Goal: Task Accomplishment & Management: Use online tool/utility

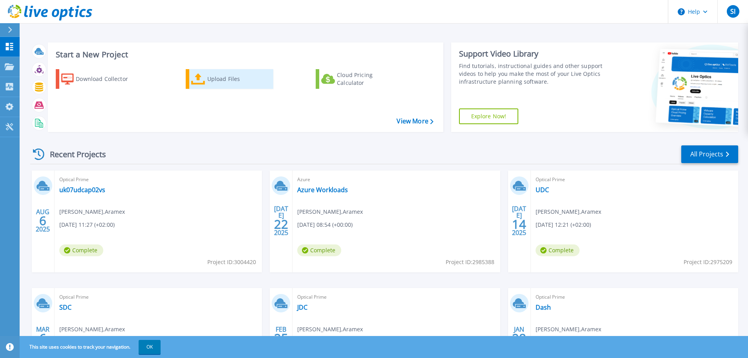
click at [215, 76] on div "Upload Files" at bounding box center [238, 79] width 63 height 16
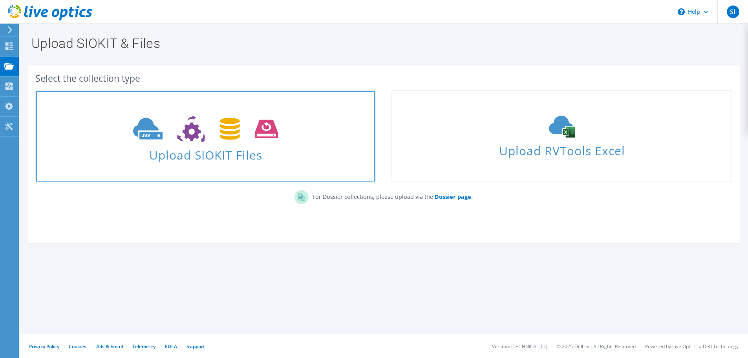
click at [189, 152] on span "Upload SIOKIT Files" at bounding box center [205, 152] width 339 height 17
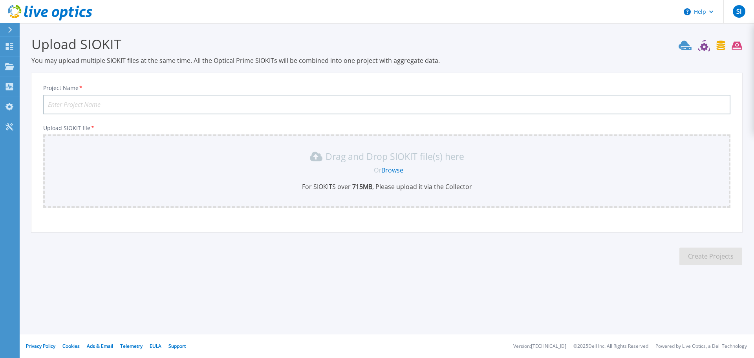
click at [121, 104] on input "Project Name *" at bounding box center [386, 105] width 687 height 20
type input "Portals"
click at [390, 170] on link "Browse" at bounding box center [392, 170] width 22 height 9
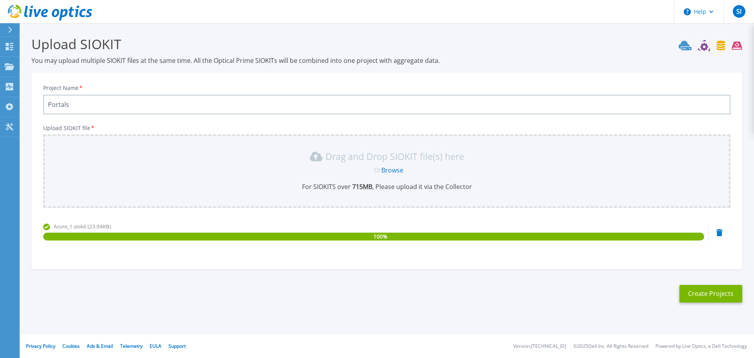
drag, startPoint x: 75, startPoint y: 106, endPoint x: 20, endPoint y: 103, distance: 55.1
click at [20, 103] on section "Upload SIOKIT You may upload multiple SIOKIT files at the same time. All the Op…" at bounding box center [387, 171] width 735 height 297
click at [725, 294] on button "Create Projects" at bounding box center [711, 294] width 63 height 18
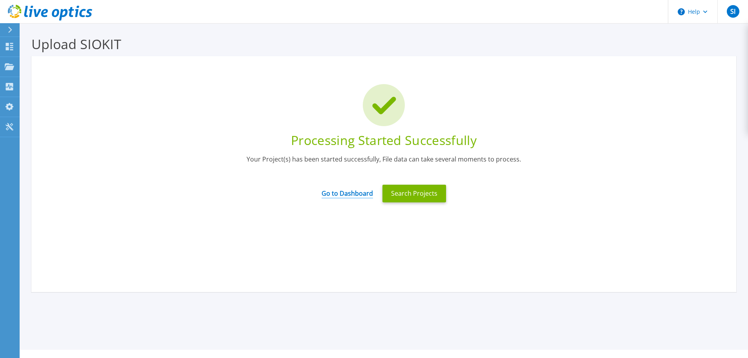
click at [359, 191] on link "Go to Dashboard" at bounding box center [347, 190] width 51 height 15
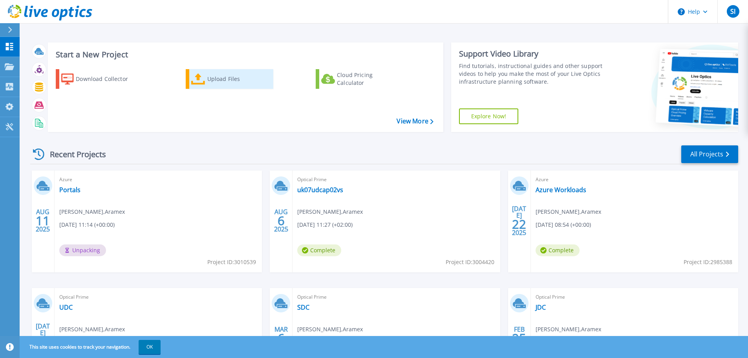
click at [208, 75] on div "Upload Files" at bounding box center [238, 79] width 63 height 16
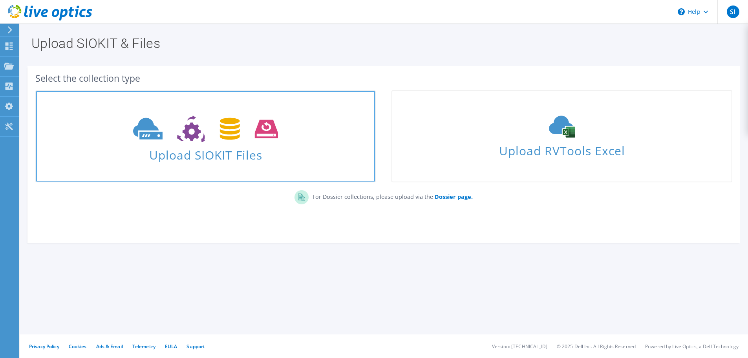
click at [173, 139] on icon at bounding box center [205, 128] width 145 height 27
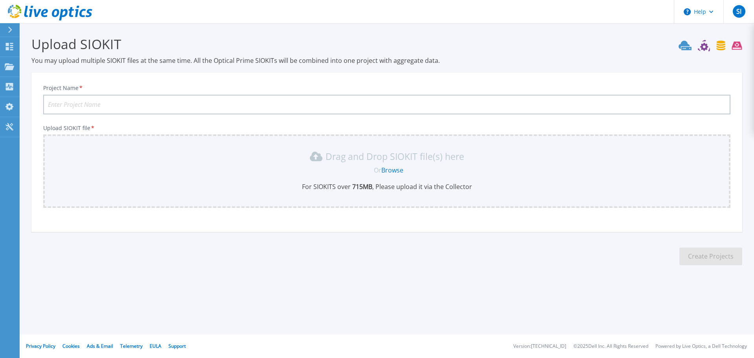
click at [390, 170] on link "Browse" at bounding box center [392, 170] width 22 height 9
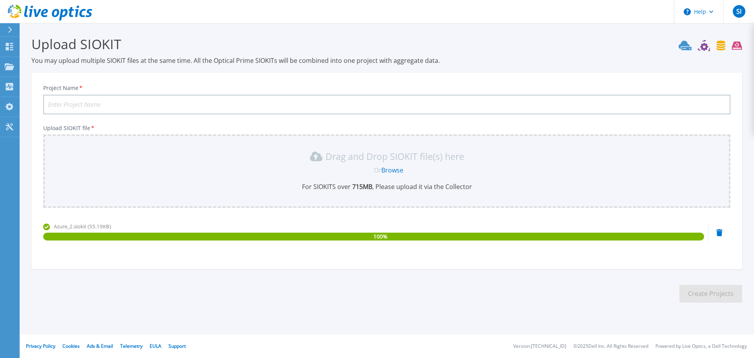
click at [141, 108] on input "Project Name *" at bounding box center [386, 105] width 687 height 20
paste input "AZR-InfoAXS-nonprod"
type input "AZR-InfoAXS-nonprod"
click at [686, 288] on button "Create Projects" at bounding box center [711, 294] width 63 height 18
